Goal: Transaction & Acquisition: Book appointment/travel/reservation

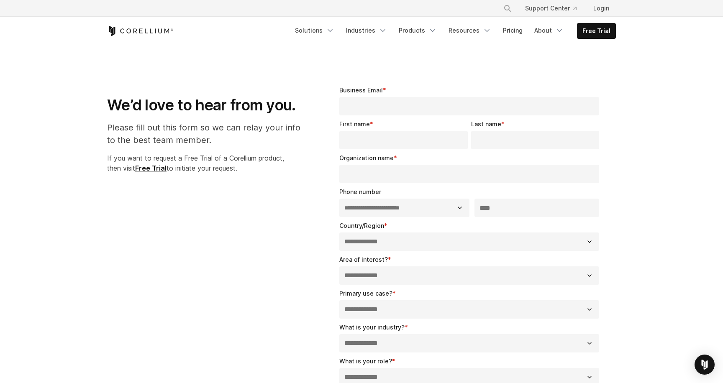
select select "**"
click at [595, 35] on link "Free Trial" at bounding box center [596, 30] width 38 height 15
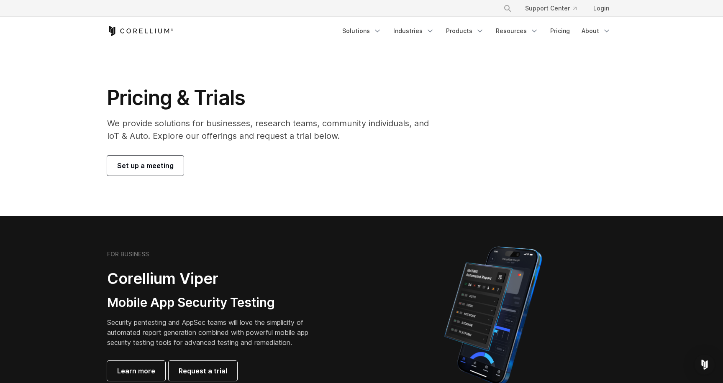
click at [175, 161] on link "Set up a meeting" at bounding box center [145, 166] width 77 height 20
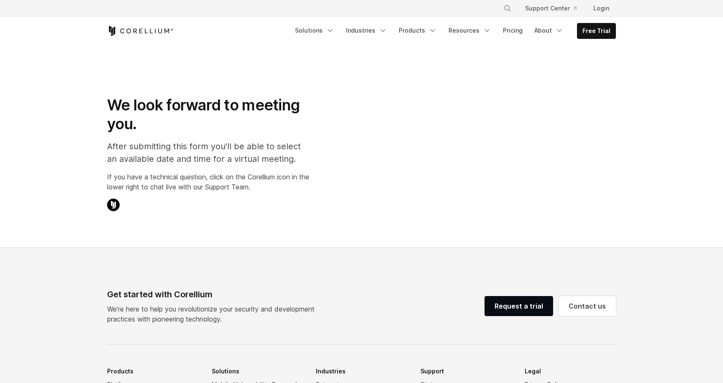
select select "**"
